Goal: Task Accomplishment & Management: Manage account settings

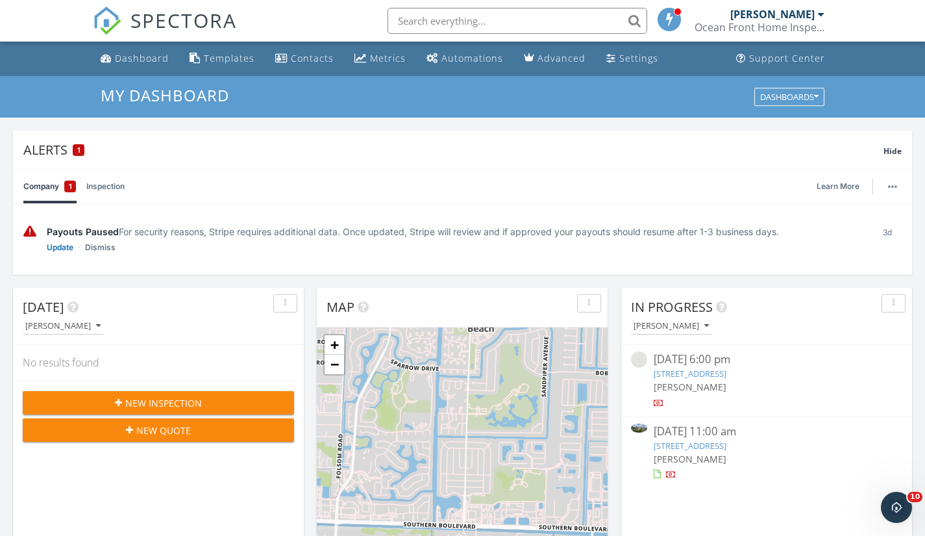
click at [714, 445] on link "10601 Piazza Fontana, West Palm Beach, FL 33412" at bounding box center [690, 446] width 73 height 12
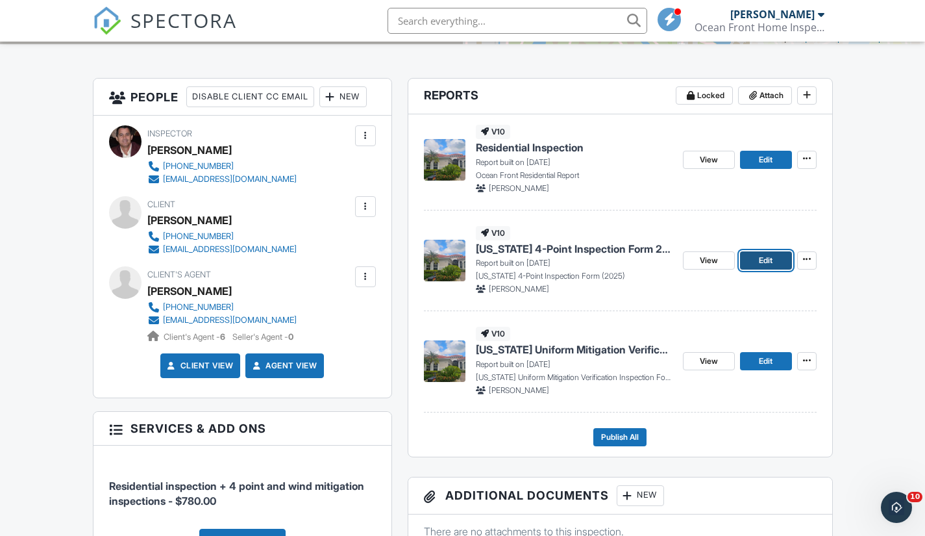
click at [768, 261] on span "Edit" at bounding box center [766, 260] width 14 height 13
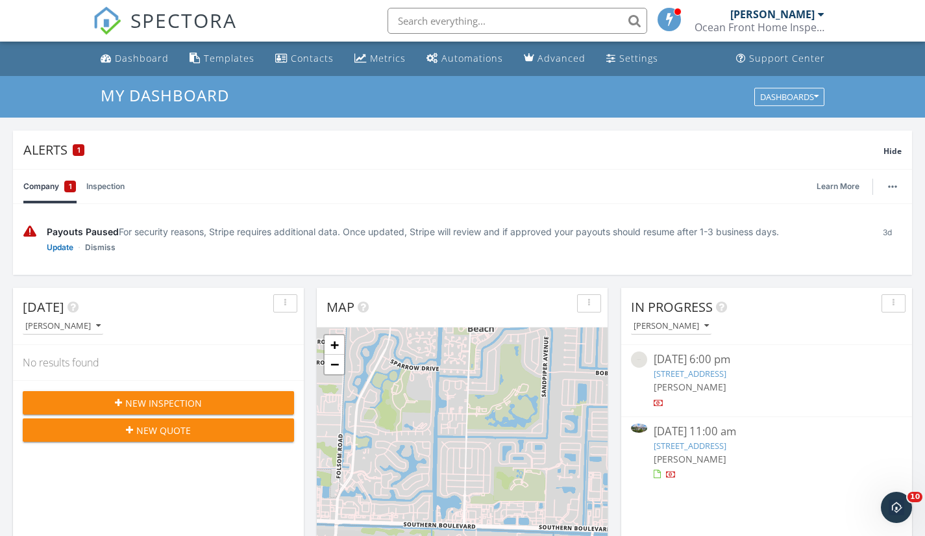
click at [708, 441] on link "10601 Piazza Fontana, West Palm Beach, FL 33412" at bounding box center [690, 446] width 73 height 12
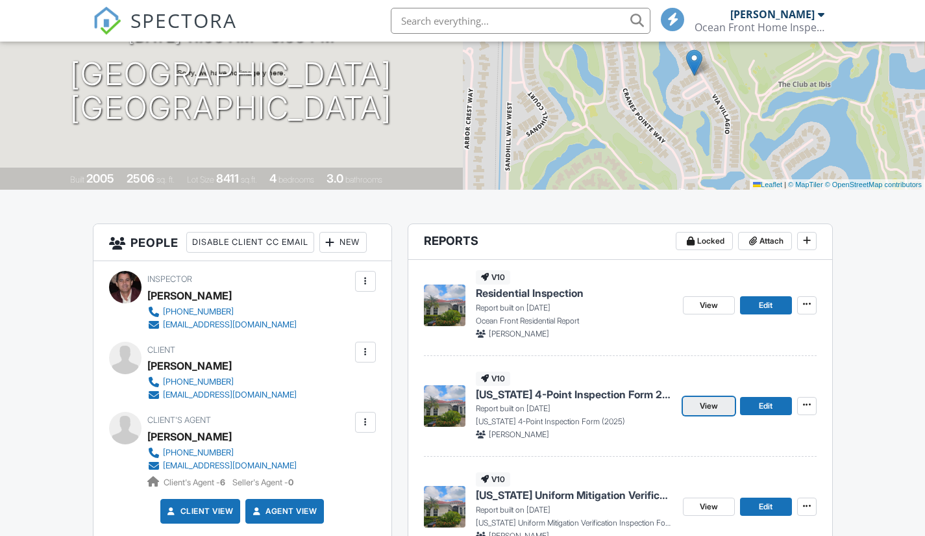
click at [712, 404] on span "View" at bounding box center [709, 405] width 18 height 13
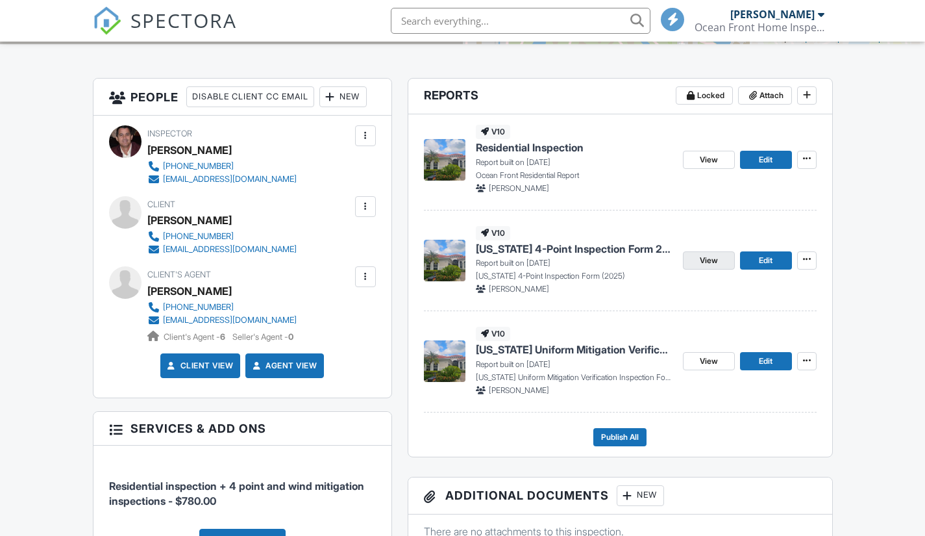
scroll to position [303, 0]
click at [710, 260] on span "View" at bounding box center [709, 260] width 18 height 13
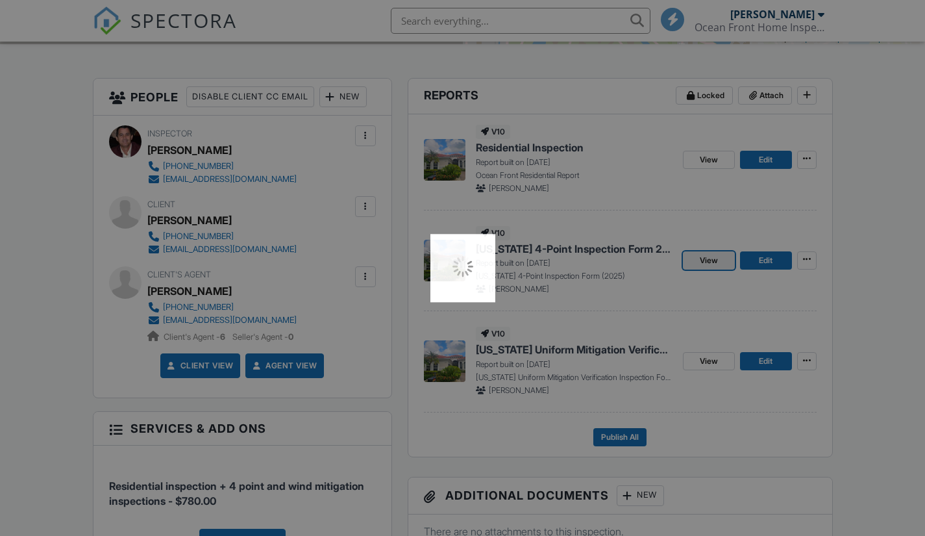
scroll to position [0, 0]
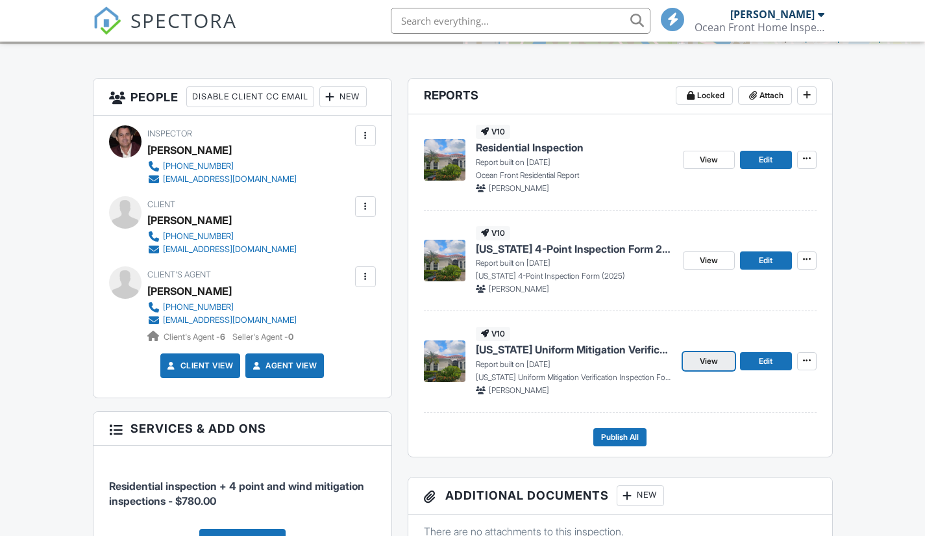
click at [709, 358] on span "View" at bounding box center [709, 361] width 18 height 13
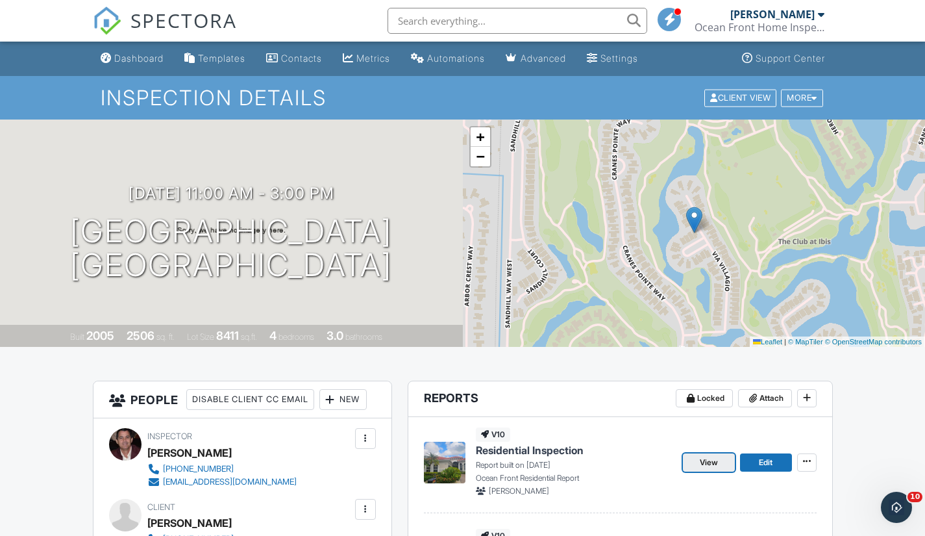
click at [708, 466] on span "View" at bounding box center [709, 462] width 18 height 13
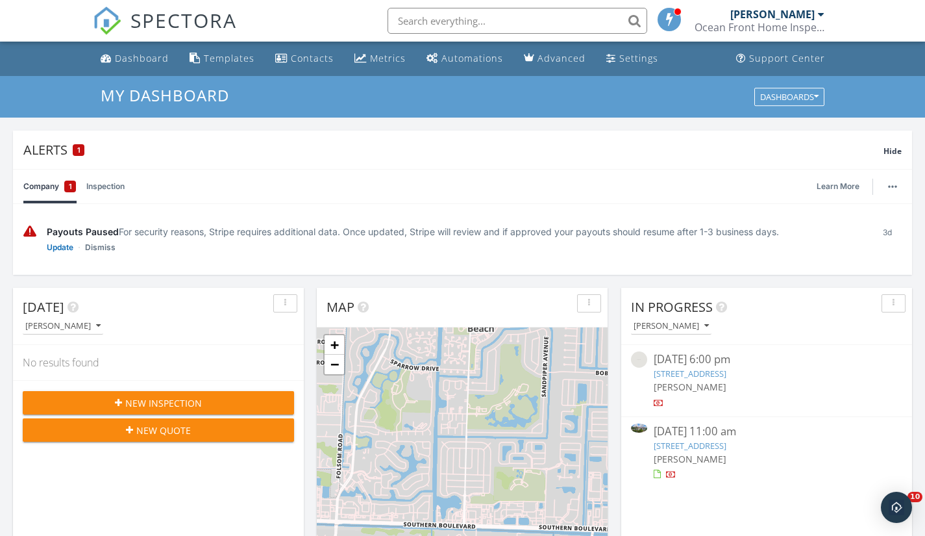
click at [702, 445] on link "[STREET_ADDRESS]" at bounding box center [690, 446] width 73 height 12
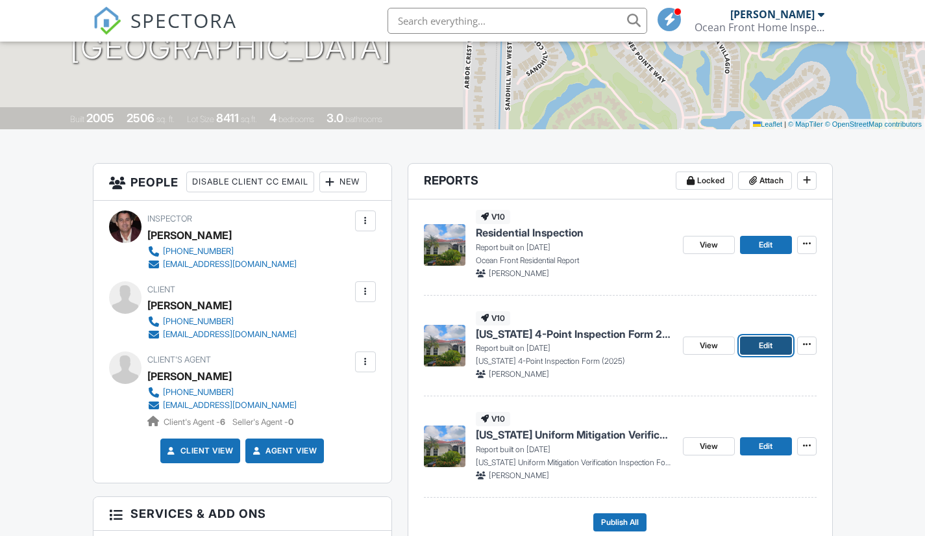
click at [777, 344] on link "Edit" at bounding box center [766, 345] width 52 height 18
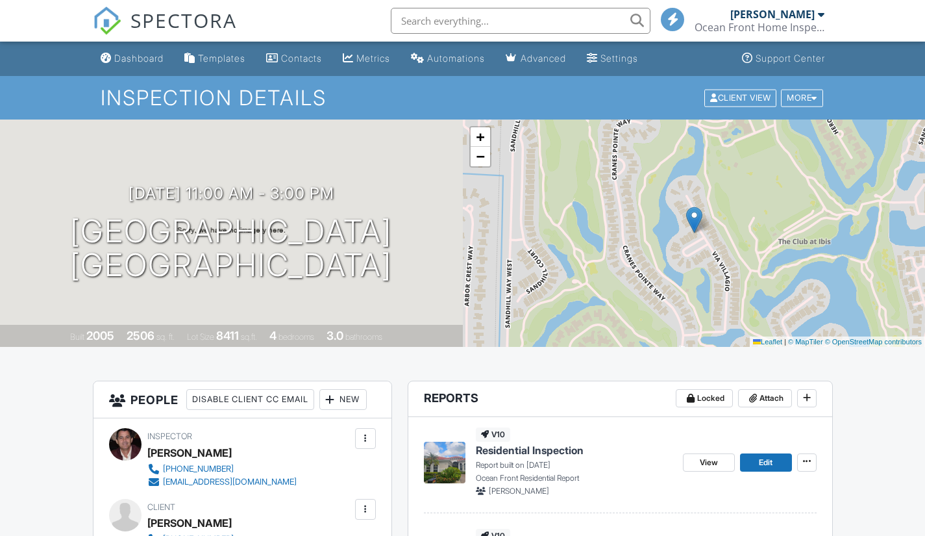
scroll to position [216, 0]
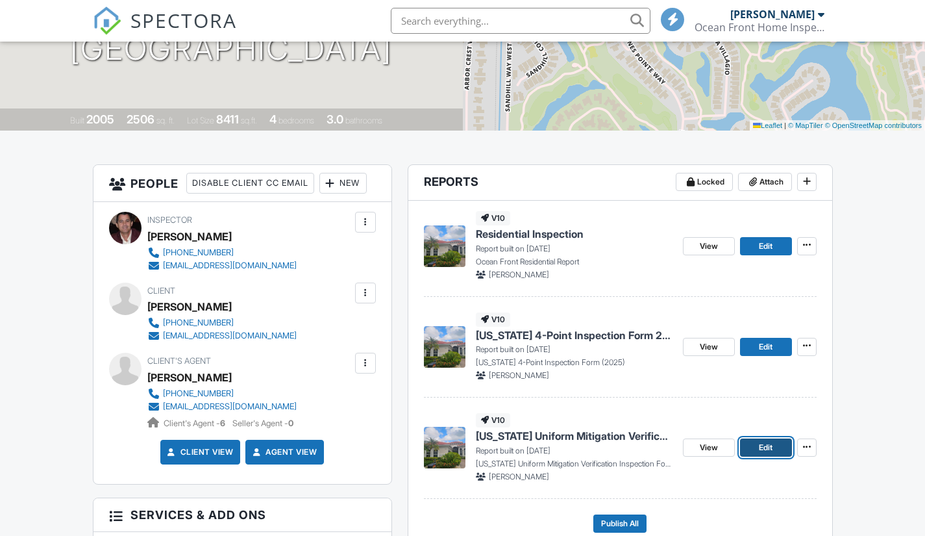
click at [768, 447] on span "Edit" at bounding box center [766, 447] width 14 height 13
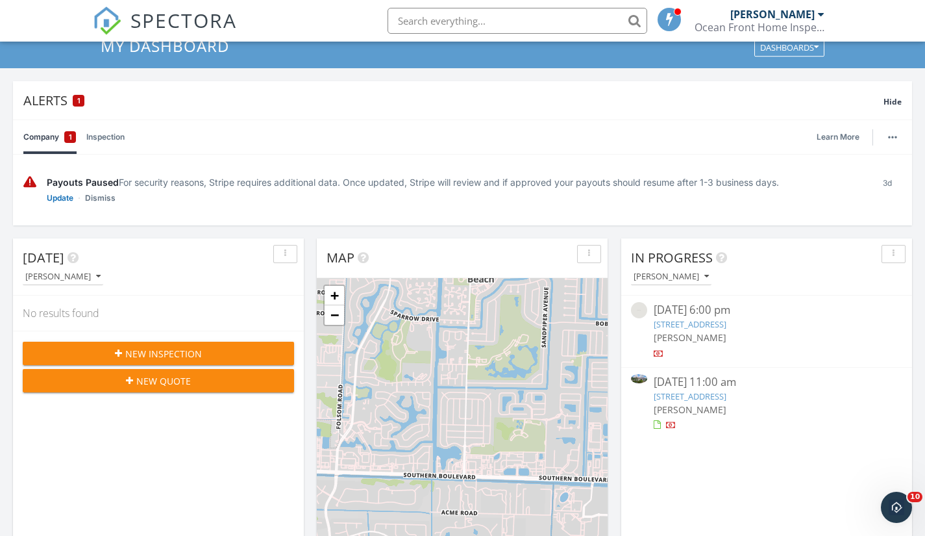
click at [712, 394] on link "[STREET_ADDRESS]" at bounding box center [690, 396] width 73 height 12
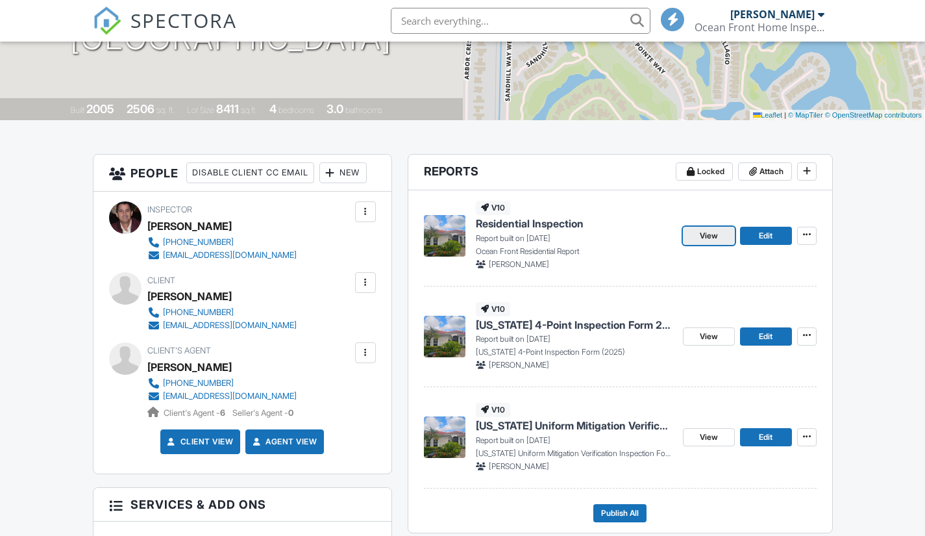
click at [711, 237] on span "View" at bounding box center [709, 235] width 18 height 13
click at [714, 336] on span "View" at bounding box center [709, 336] width 18 height 13
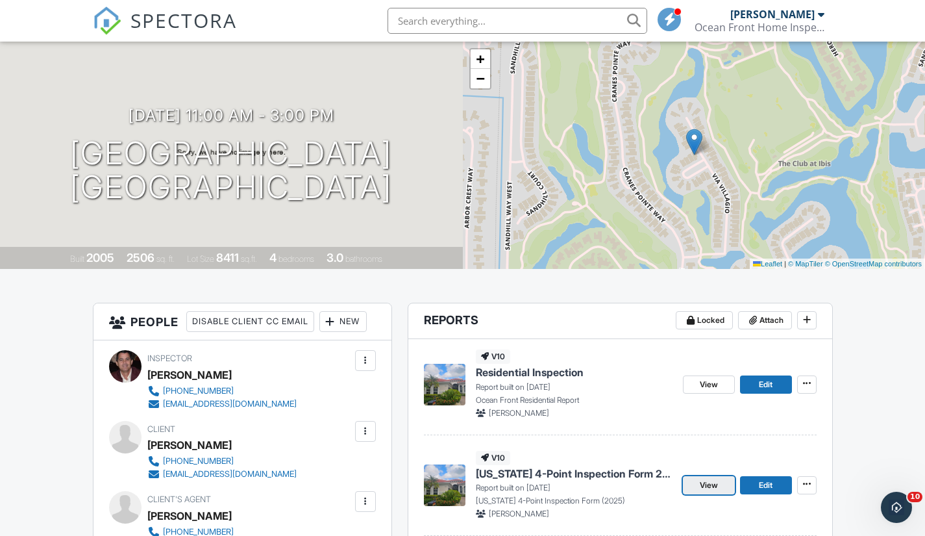
click at [709, 488] on span "View" at bounding box center [709, 485] width 18 height 13
